Goal: Task Accomplishment & Management: Use online tool/utility

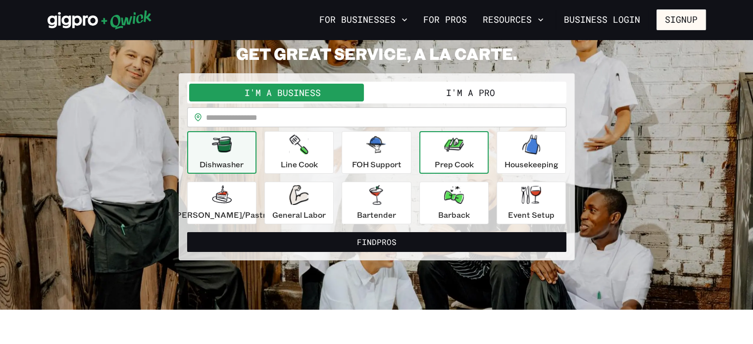
scroll to position [45, 0]
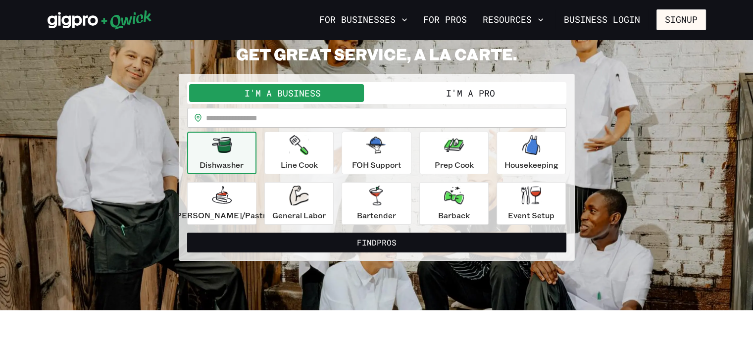
click at [449, 97] on button "I'm a Pro" at bounding box center [471, 93] width 188 height 18
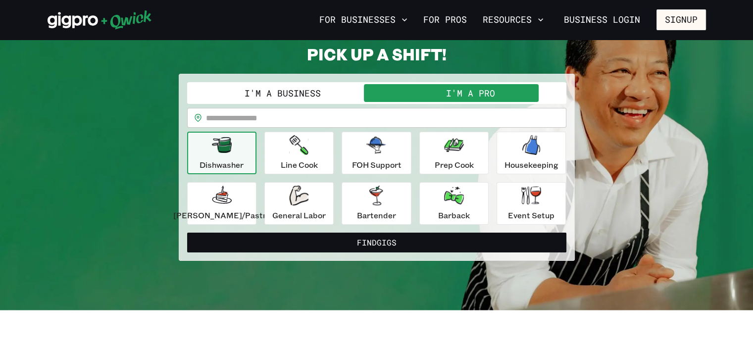
click at [372, 116] on input "text" at bounding box center [386, 118] width 360 height 20
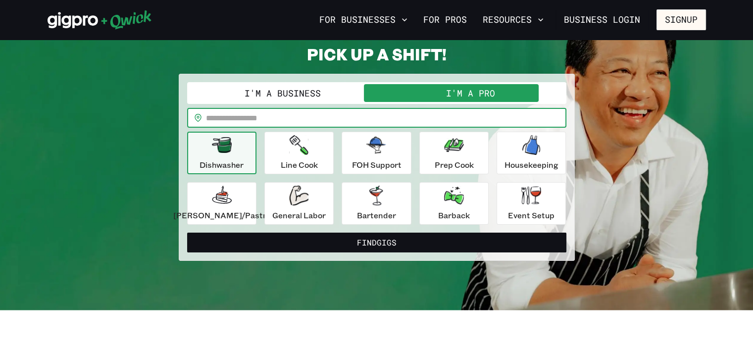
type input "*****"
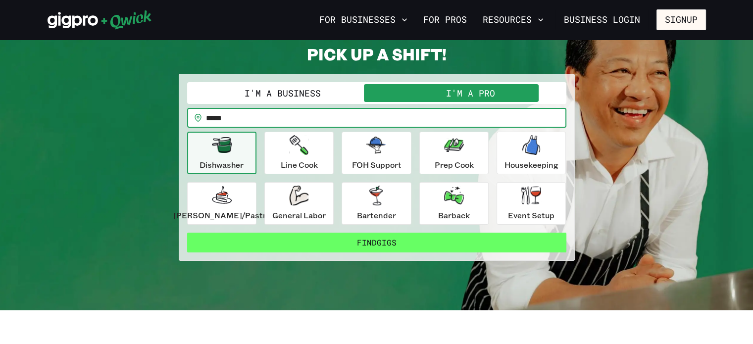
click at [361, 237] on button "Find Gigs" at bounding box center [376, 243] width 379 height 20
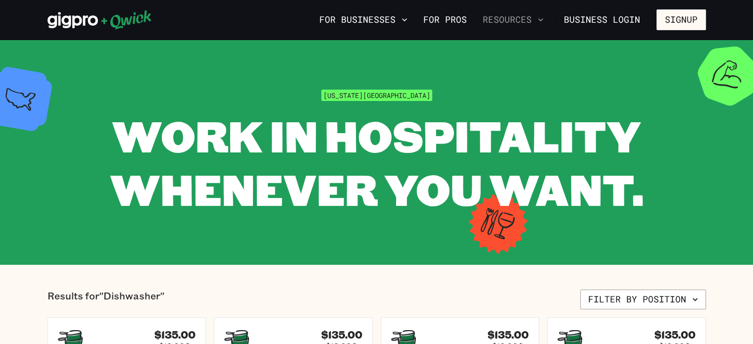
click at [531, 23] on button "Resources" at bounding box center [513, 19] width 69 height 17
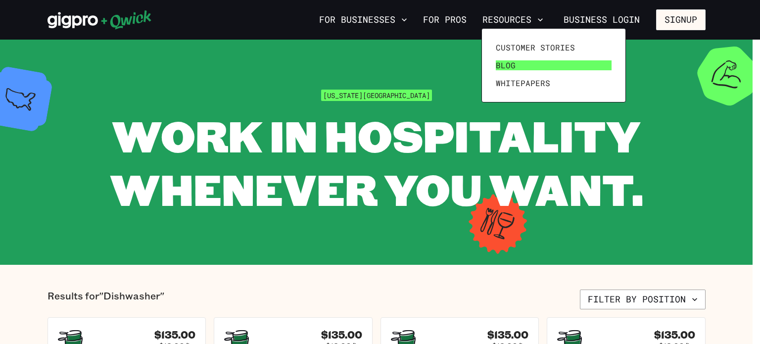
click at [507, 68] on span "Blog" at bounding box center [506, 65] width 20 height 10
